Goal: Navigation & Orientation: Find specific page/section

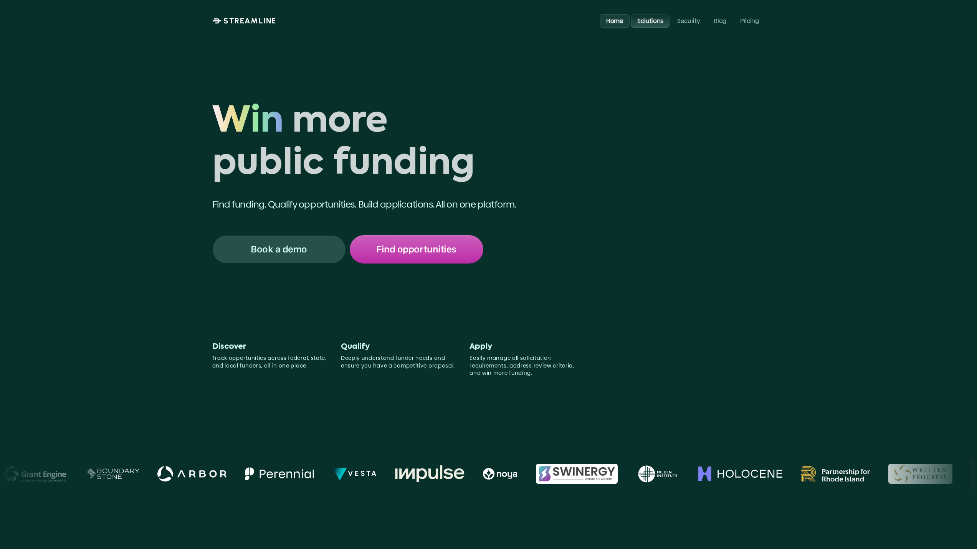
click at [653, 20] on p "Solutions" at bounding box center [650, 20] width 26 height 7
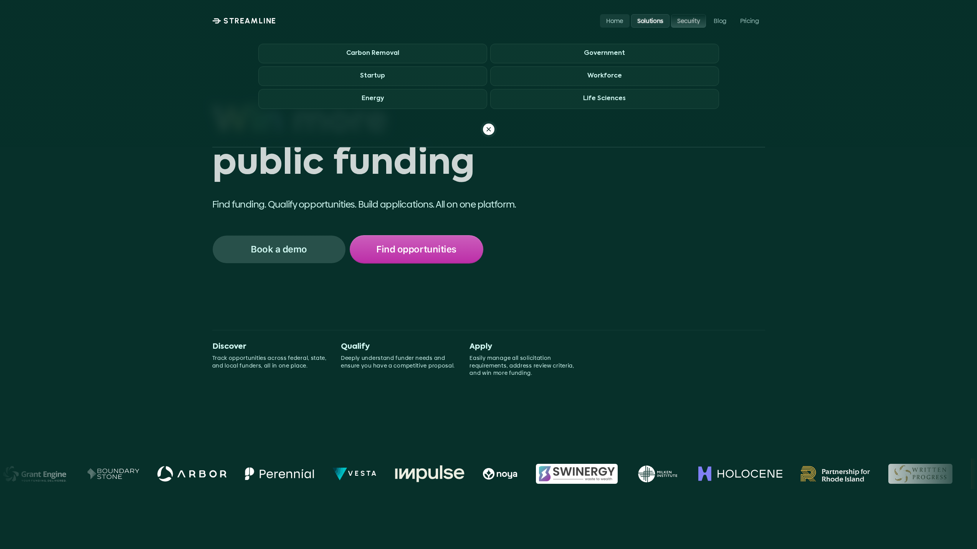
click at [681, 21] on p "Security" at bounding box center [688, 20] width 23 height 7
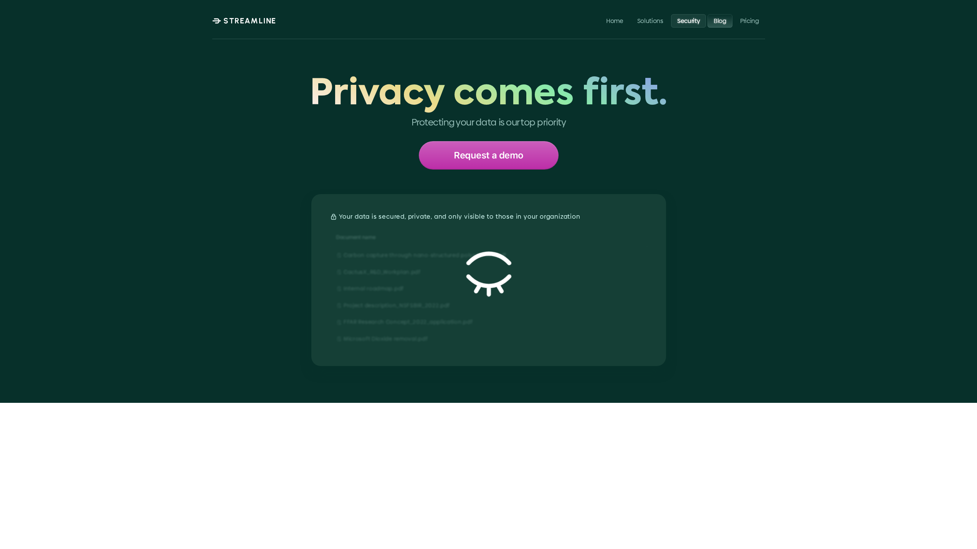
click at [717, 21] on p "Blog" at bounding box center [720, 20] width 13 height 7
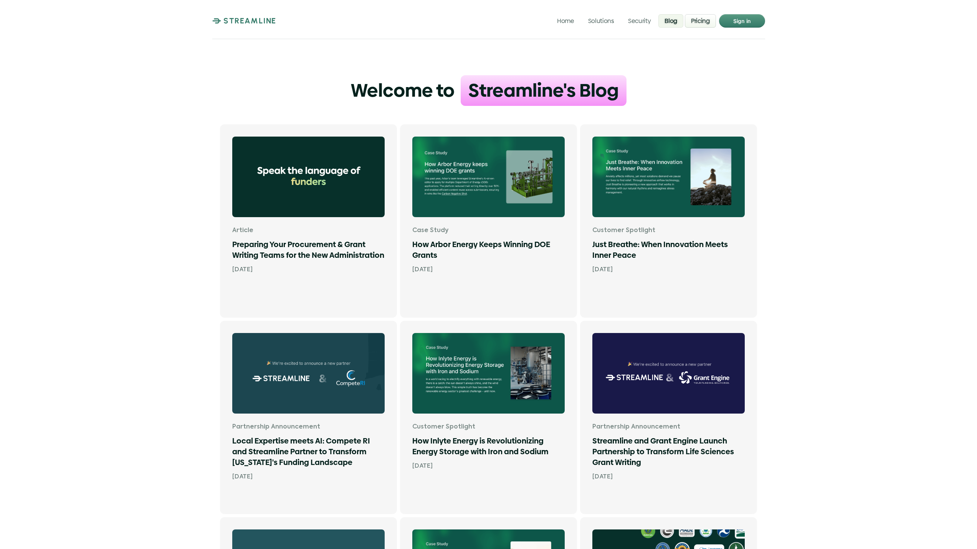
click at [698, 20] on p "Pricing" at bounding box center [700, 20] width 19 height 7
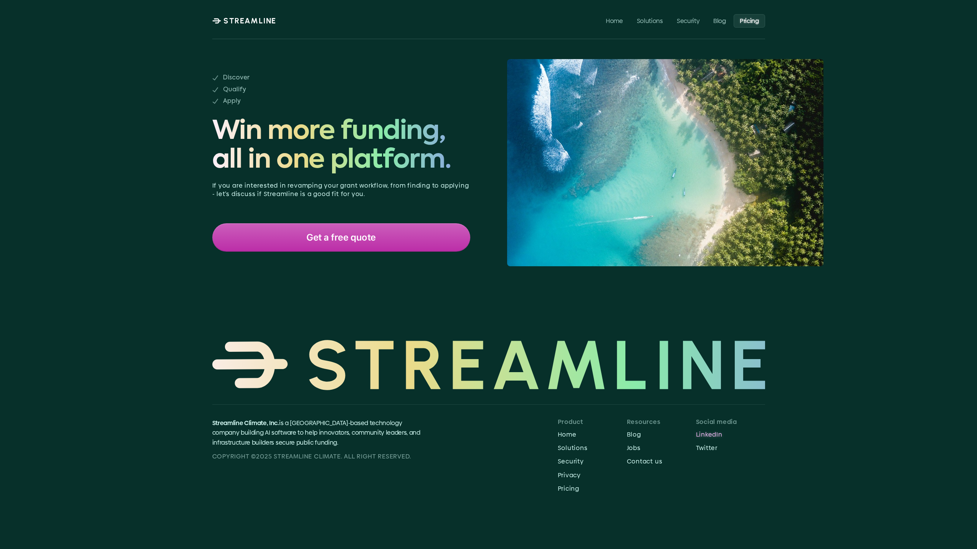
click at [705, 434] on p "LinkedIn" at bounding box center [730, 434] width 69 height 7
